Goal: Task Accomplishment & Management: Use online tool/utility

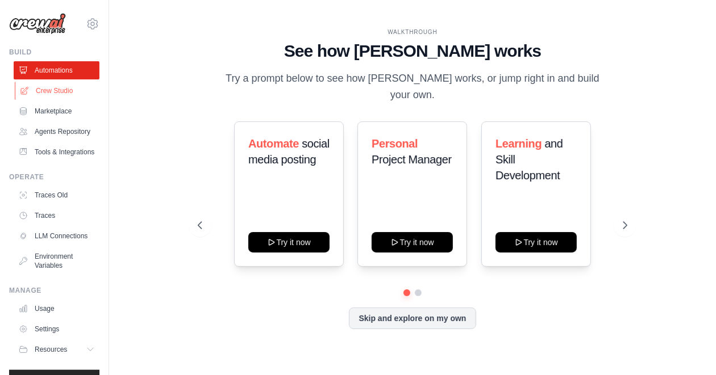
click at [72, 90] on link "Crew Studio" at bounding box center [58, 91] width 86 height 18
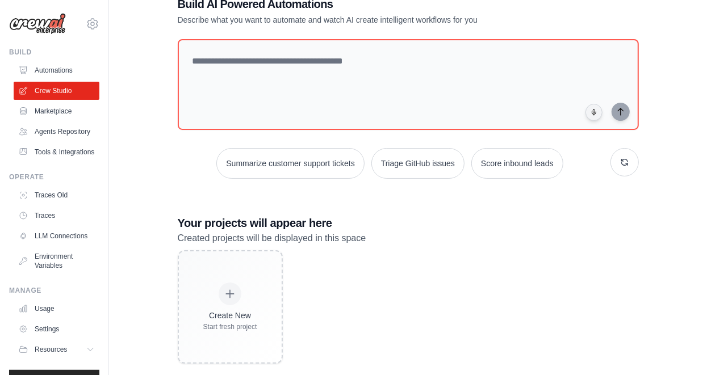
scroll to position [51, 0]
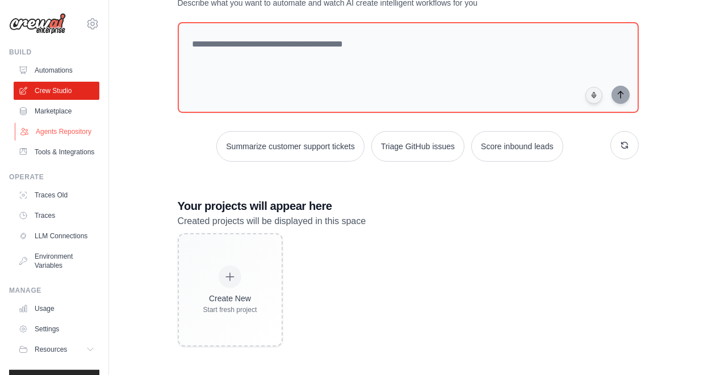
click at [61, 132] on link "Agents Repository" at bounding box center [58, 132] width 86 height 18
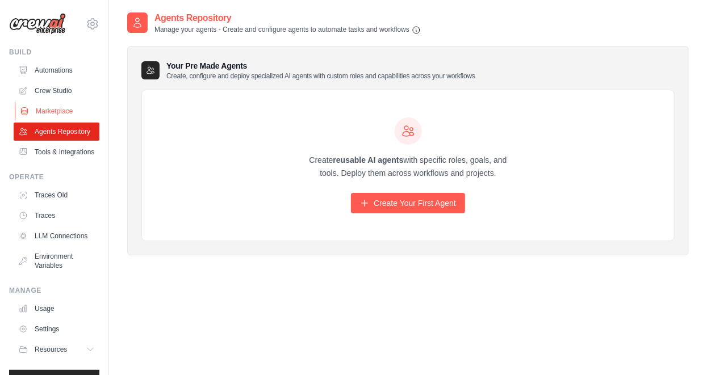
click at [55, 114] on link "Marketplace" at bounding box center [58, 111] width 86 height 18
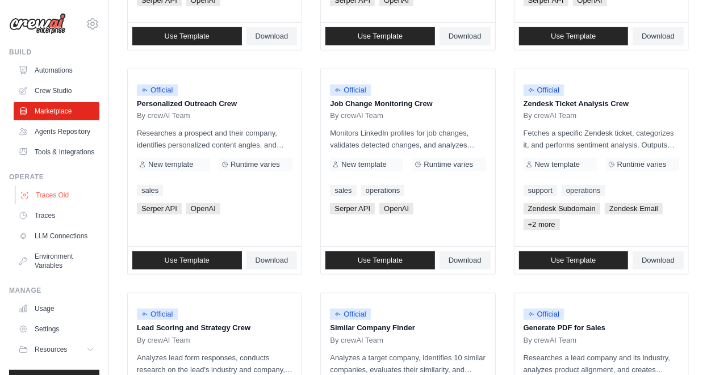
scroll to position [478, 0]
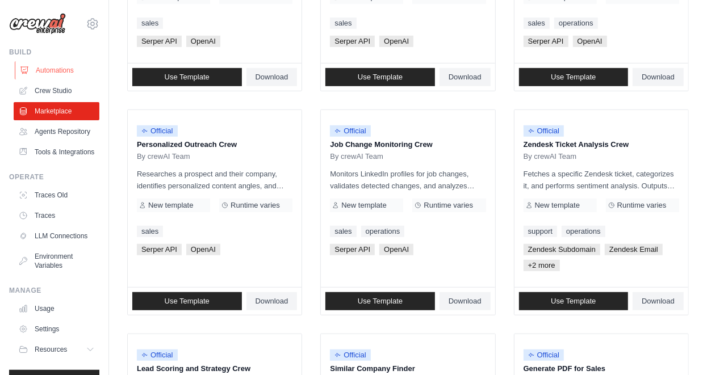
click at [61, 75] on link "Automations" at bounding box center [58, 70] width 86 height 18
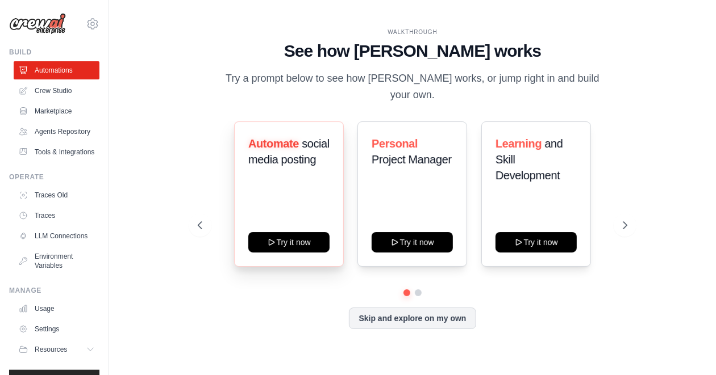
click at [309, 172] on div "Automate social media posting Try it now" at bounding box center [289, 194] width 110 height 145
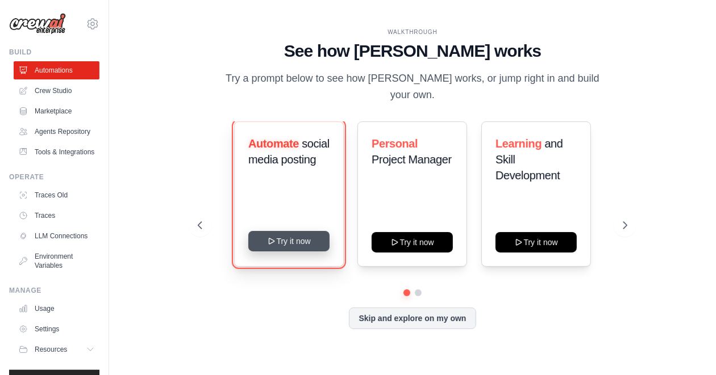
click at [292, 231] on button "Try it now" at bounding box center [288, 241] width 81 height 20
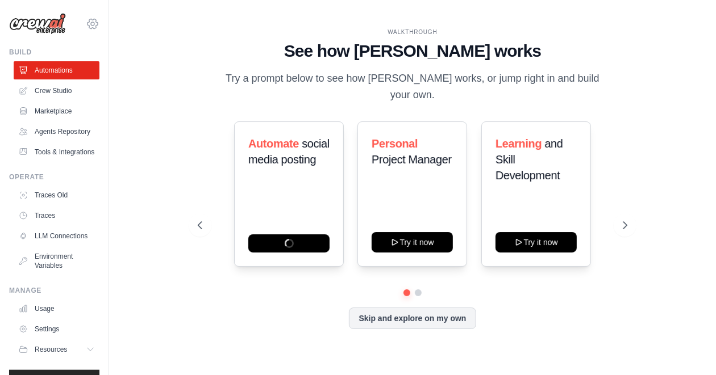
click at [87, 27] on icon at bounding box center [92, 24] width 10 height 10
click at [177, 177] on div "WALKTHROUGH See how CrewAI works Try a prompt below to see how CrewAI works, or…" at bounding box center [412, 187] width 570 height 353
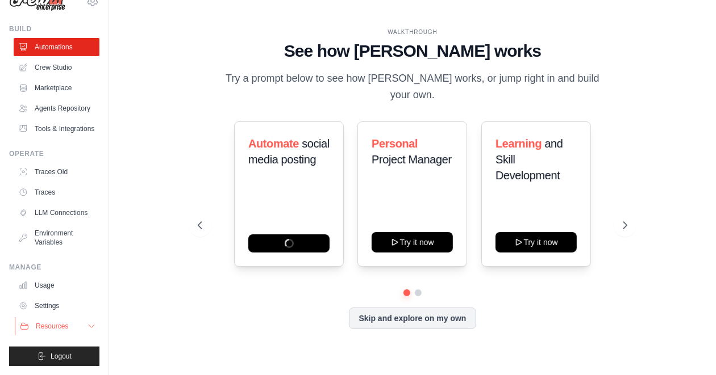
click at [52, 319] on button "Resources" at bounding box center [58, 326] width 86 height 18
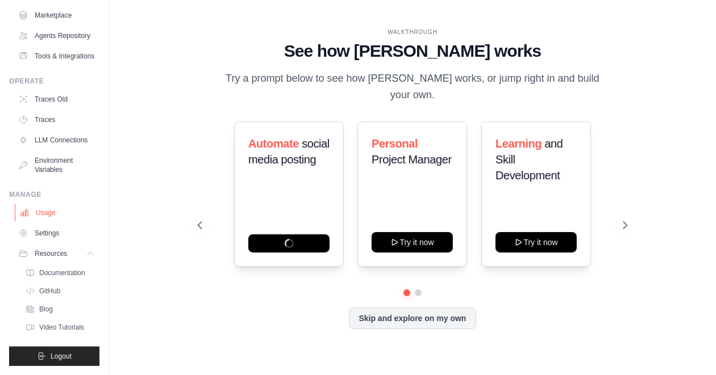
click at [40, 211] on link "Usage" at bounding box center [58, 213] width 86 height 18
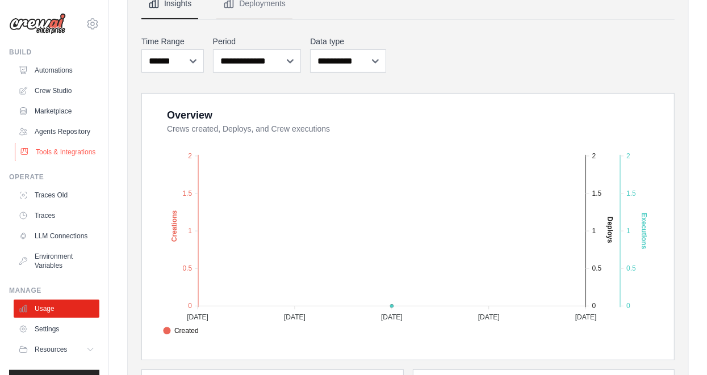
scroll to position [105, 0]
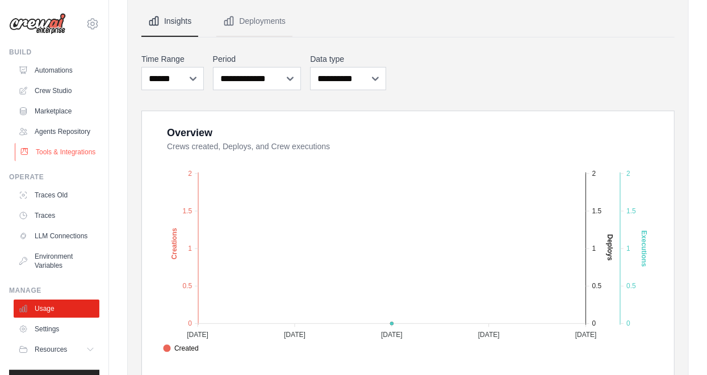
click at [44, 161] on link "Tools & Integrations" at bounding box center [58, 152] width 86 height 18
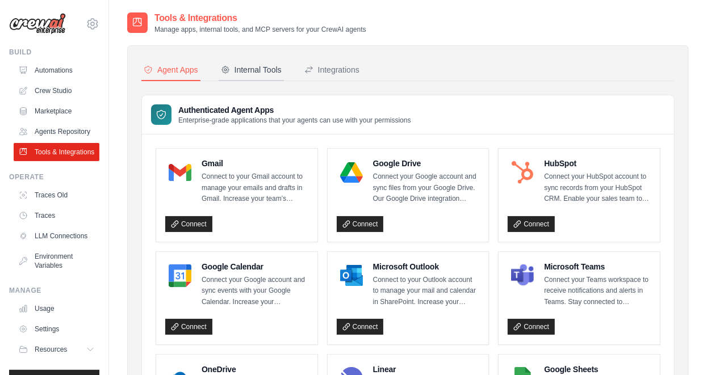
click at [272, 77] on button "Internal Tools" at bounding box center [251, 71] width 65 height 22
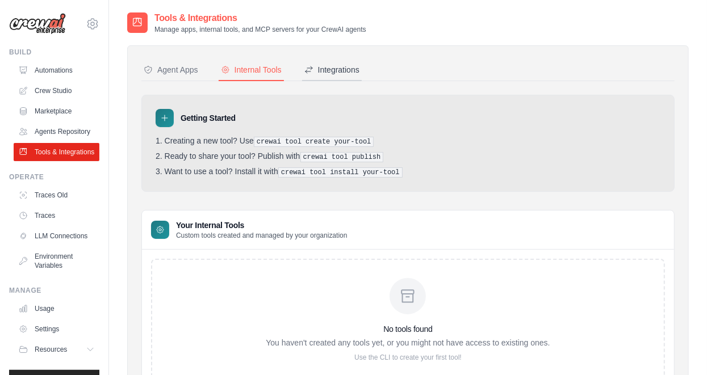
click at [328, 70] on div "Integrations" at bounding box center [331, 69] width 55 height 11
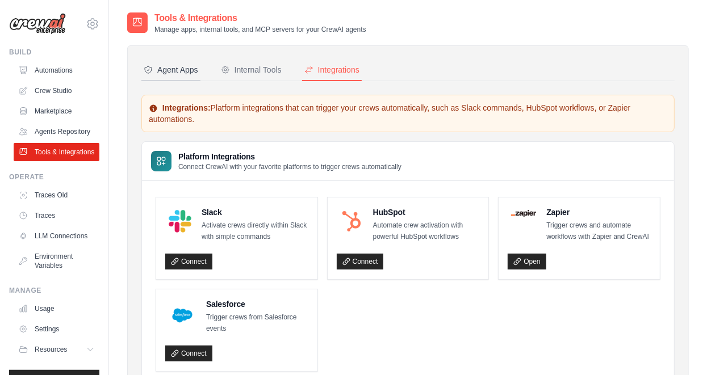
click at [164, 71] on div "Agent Apps" at bounding box center [171, 69] width 55 height 11
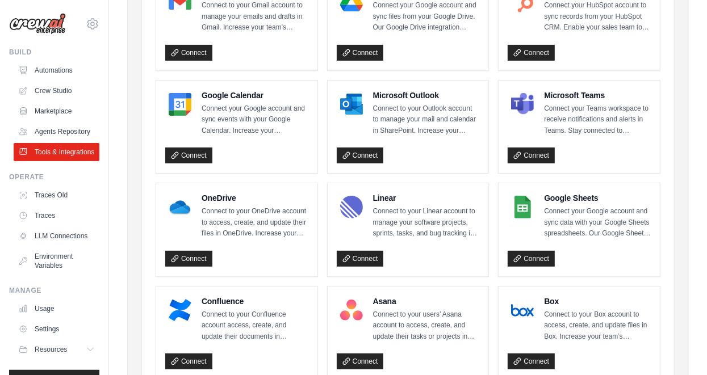
scroll to position [170, 0]
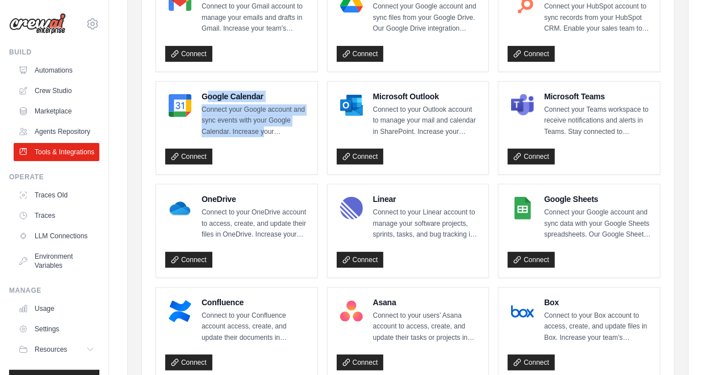
drag, startPoint x: 205, startPoint y: 95, endPoint x: 264, endPoint y: 131, distance: 68.6
click at [264, 131] on div "Google Calendar Connect your Google account and sync events with your Google Ca…" at bounding box center [255, 114] width 107 height 47
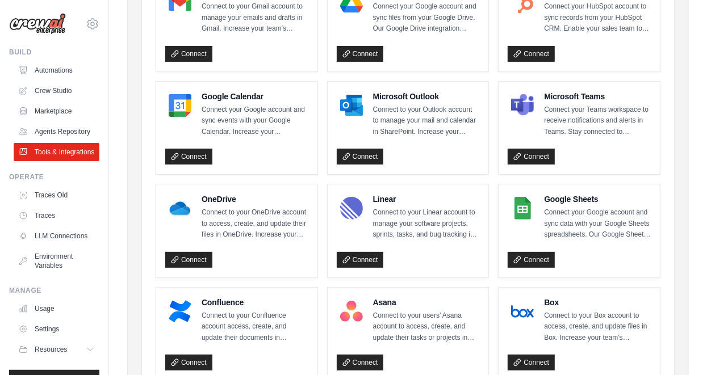
click at [285, 133] on p "Connect your Google account and sync events with your Google Calendar. Increase…" at bounding box center [255, 122] width 107 height 34
click at [179, 152] on link "Connect" at bounding box center [188, 157] width 47 height 16
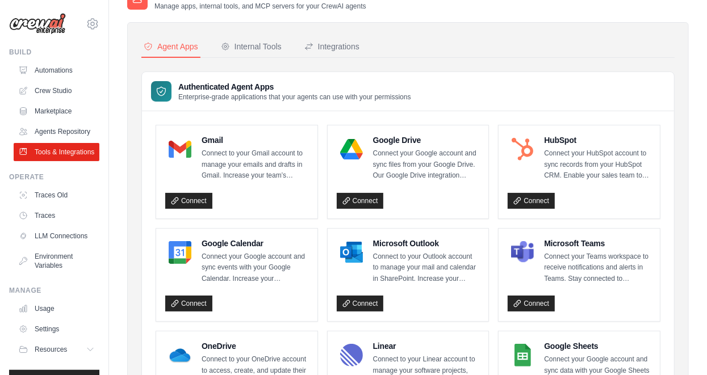
scroll to position [0, 0]
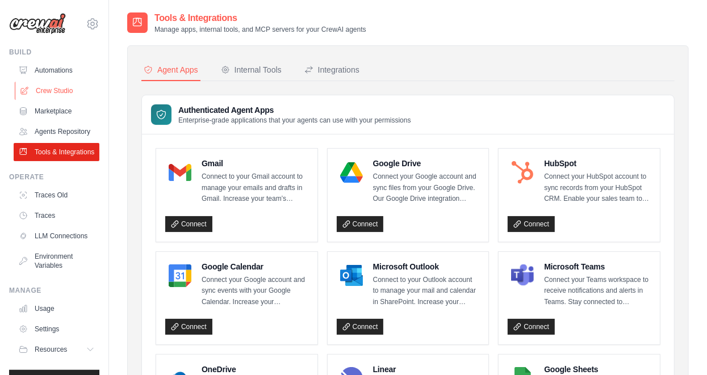
click at [39, 91] on link "Crew Studio" at bounding box center [58, 91] width 86 height 18
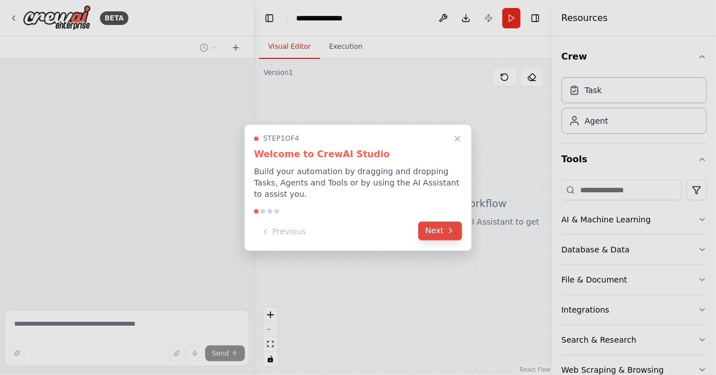
click at [449, 229] on icon at bounding box center [450, 231] width 9 height 9
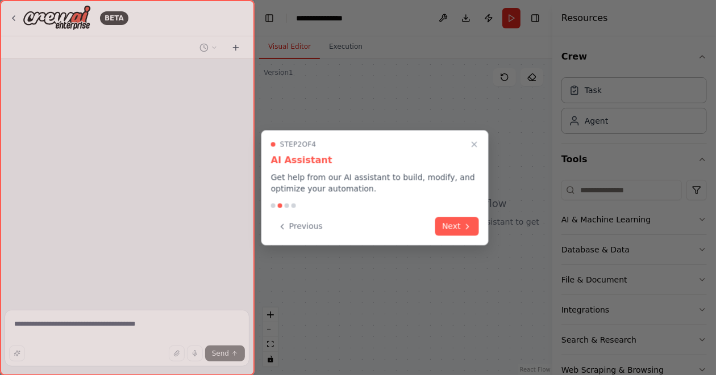
click at [449, 229] on button "Next" at bounding box center [457, 227] width 44 height 19
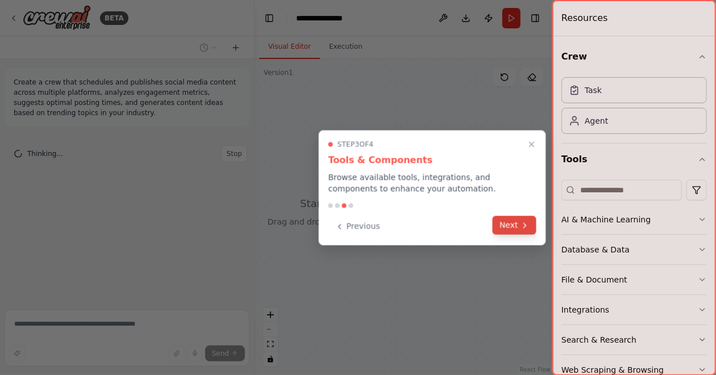
click at [515, 231] on button "Next" at bounding box center [514, 225] width 44 height 19
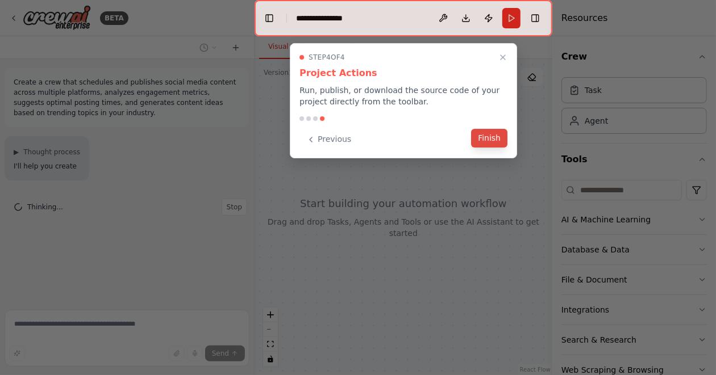
click at [490, 136] on button "Finish" at bounding box center [489, 138] width 36 height 19
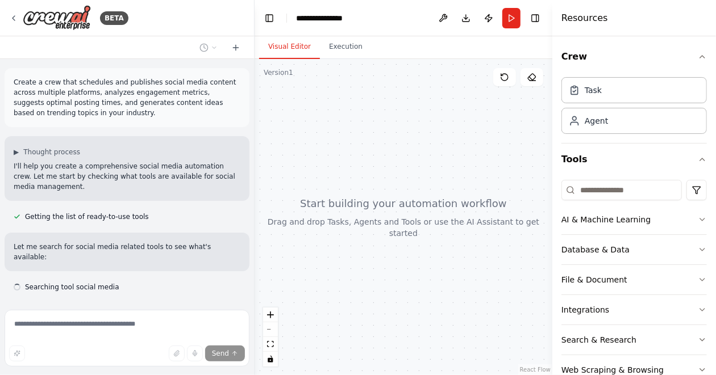
scroll to position [30, 0]
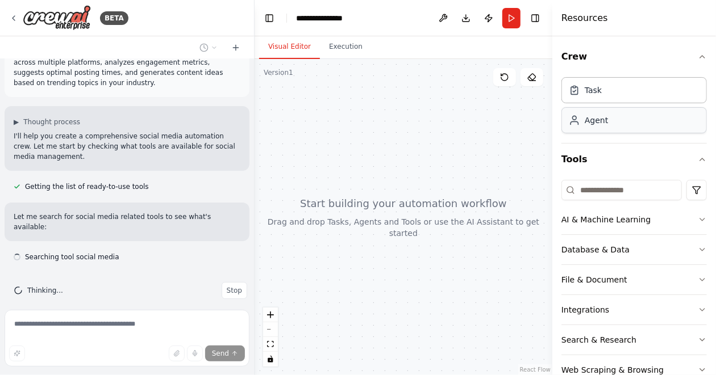
click at [627, 120] on div "Agent" at bounding box center [633, 120] width 145 height 26
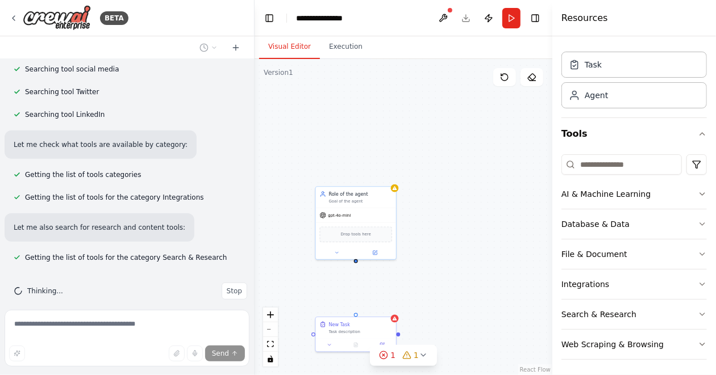
scroll to position [279, 0]
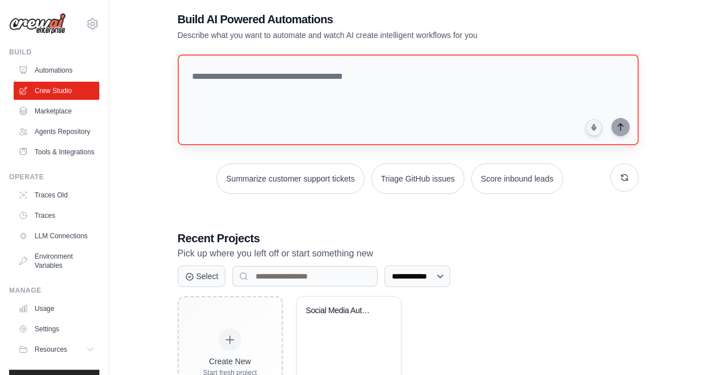
scroll to position [119, 0]
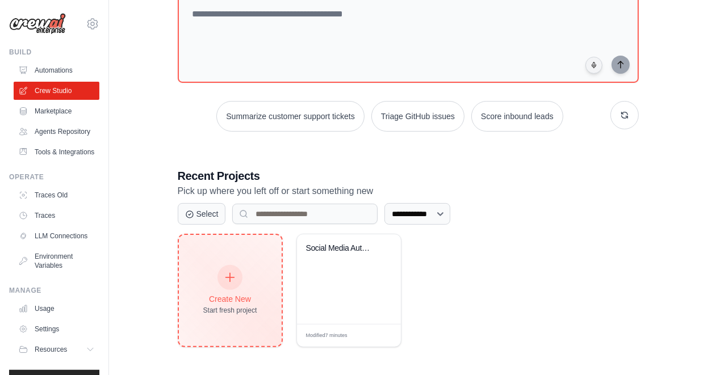
click at [225, 290] on div "Create New Start fresh project" at bounding box center [230, 290] width 54 height 49
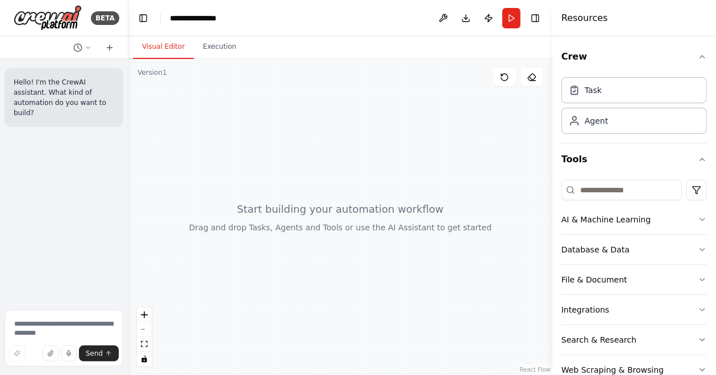
drag, startPoint x: 252, startPoint y: 149, endPoint x: 128, endPoint y: 157, distance: 124.1
click at [128, 157] on div "**********" at bounding box center [358, 187] width 716 height 375
click at [182, 147] on div at bounding box center [340, 217] width 424 height 316
click at [623, 220] on div "AI & Machine Learning" at bounding box center [605, 219] width 89 height 11
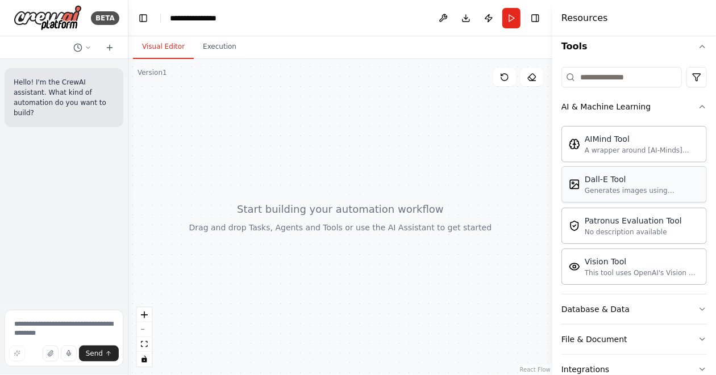
scroll to position [57, 0]
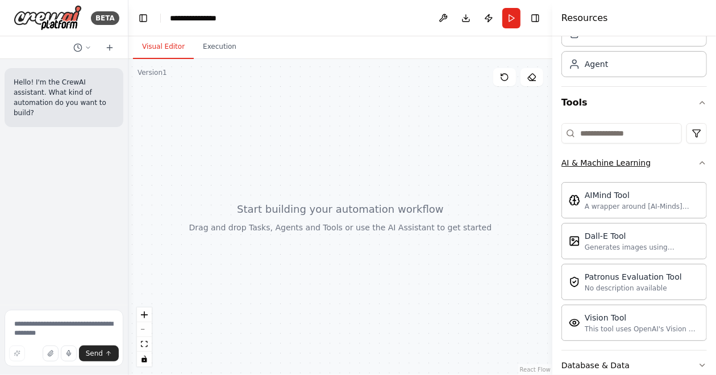
click at [634, 169] on button "AI & Machine Learning" at bounding box center [633, 163] width 145 height 30
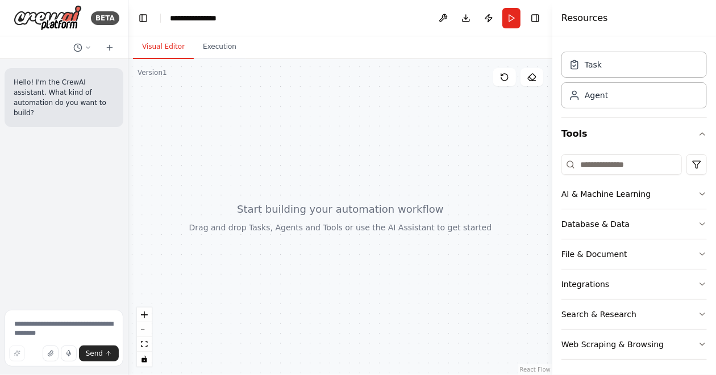
click at [233, 144] on div at bounding box center [340, 217] width 424 height 316
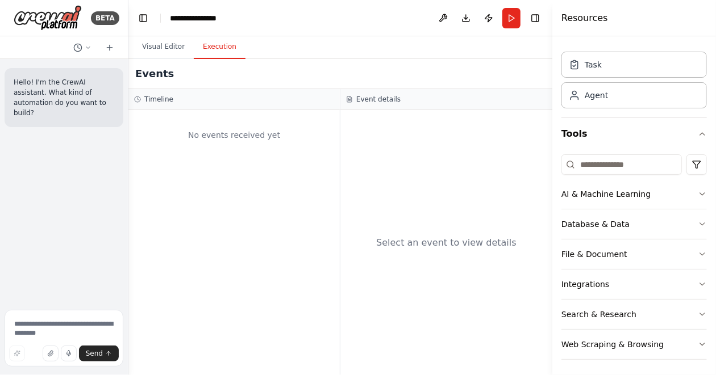
click at [211, 55] on button "Execution" at bounding box center [220, 47] width 52 height 24
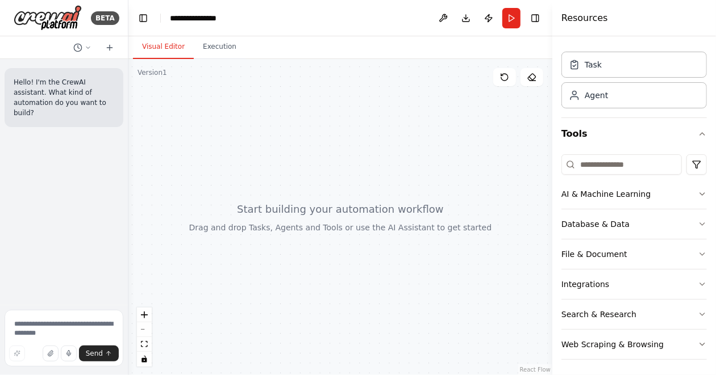
click at [153, 52] on button "Visual Editor" at bounding box center [163, 47] width 61 height 24
click at [596, 92] on div "Agent" at bounding box center [595, 94] width 23 height 11
click at [291, 160] on div at bounding box center [340, 217] width 424 height 316
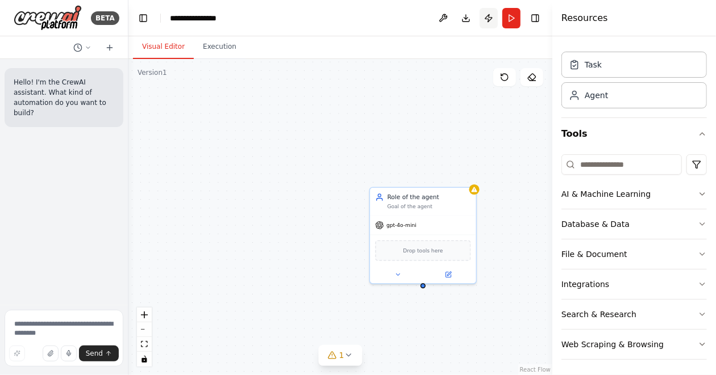
click at [492, 21] on button "Publish" at bounding box center [488, 18] width 18 height 20
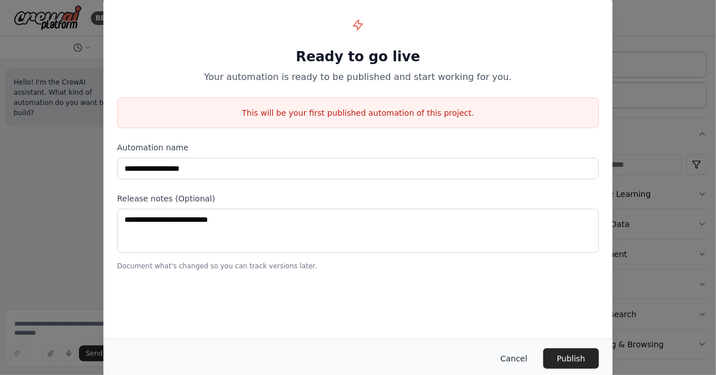
click at [524, 358] on button "Cancel" at bounding box center [513, 359] width 45 height 20
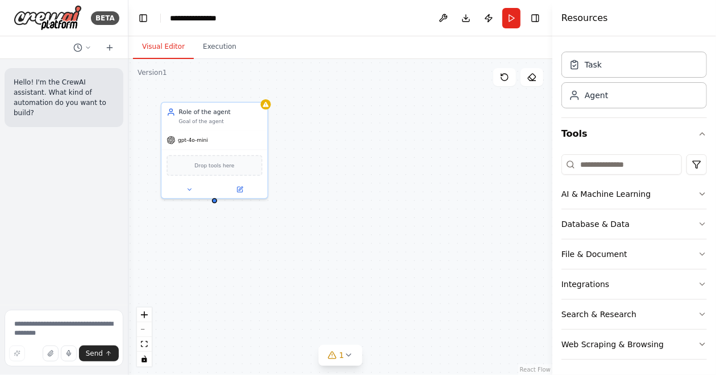
drag, startPoint x: 495, startPoint y: 256, endPoint x: 286, endPoint y: 170, distance: 225.2
click at [286, 170] on div "Role of the agent Goal of the agent gpt-4o-mini Drop tools here" at bounding box center [340, 217] width 424 height 316
drag, startPoint x: 435, startPoint y: 176, endPoint x: 346, endPoint y: 125, distance: 101.5
click at [347, 126] on div "New Task Task description" at bounding box center [369, 115] width 106 height 28
click at [366, 191] on div "Role of the agent Goal of the agent gpt-4o-mini Drop tools here New Task Task d…" at bounding box center [340, 217] width 424 height 316
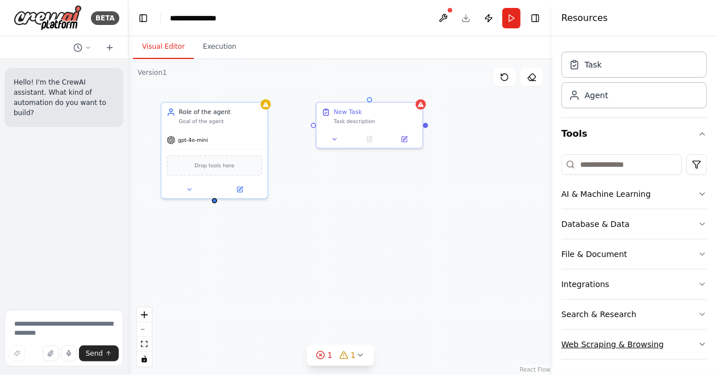
click at [596, 346] on div "Web Scraping & Browsing" at bounding box center [612, 344] width 102 height 11
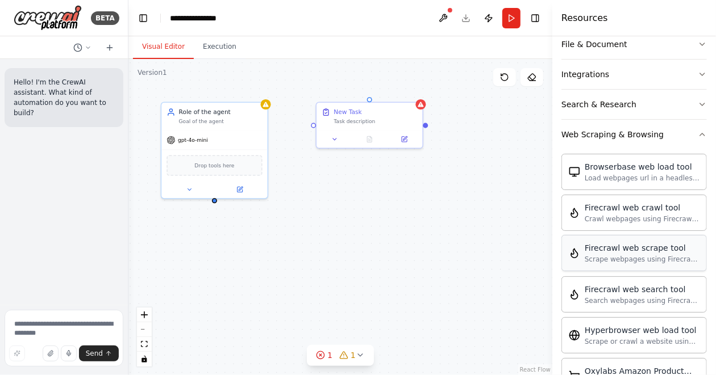
scroll to position [253, 0]
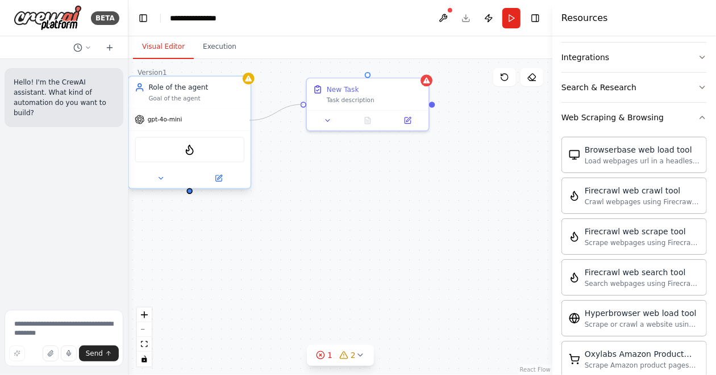
drag, startPoint x: 303, startPoint y: 103, endPoint x: 249, endPoint y: 120, distance: 56.8
click at [239, 120] on div "Role of the agent Goal of the agent gpt-4o-mini FirecrawlCrawlWebsiteTool New T…" at bounding box center [55, 106] width 369 height 275
drag, startPoint x: 189, startPoint y: 193, endPoint x: 305, endPoint y: 107, distance: 144.5
click at [305, 107] on div "Role of the agent Goal of the agent gpt-4o-mini FirecrawlCrawlWebsiteTool New T…" at bounding box center [340, 217] width 424 height 316
click at [312, 206] on div ".deletable-edge-delete-btn { width: 20px; height: 20px; border: 0px solid #ffff…" at bounding box center [340, 217] width 424 height 316
